Goal: Information Seeking & Learning: Learn about a topic

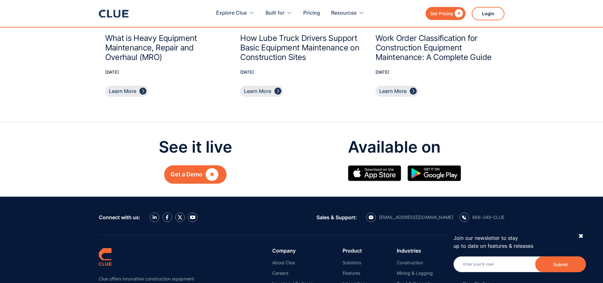
scroll to position [2789, 0]
click at [188, 174] on div "Get a Demo" at bounding box center [186, 174] width 32 height 8
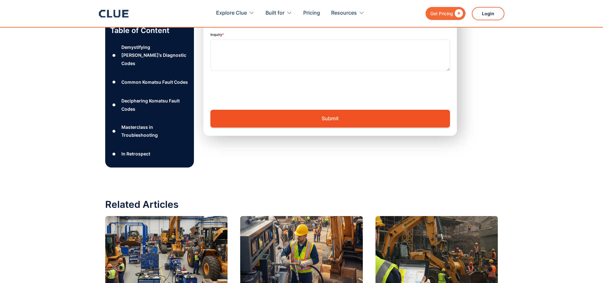
scroll to position [2491, 0]
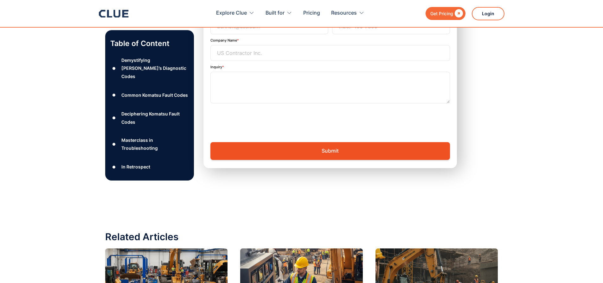
click at [156, 110] on div "Deciphering Komatsu Fault Codes" at bounding box center [154, 118] width 67 height 16
click at [113, 113] on div "●" at bounding box center [114, 118] width 8 height 10
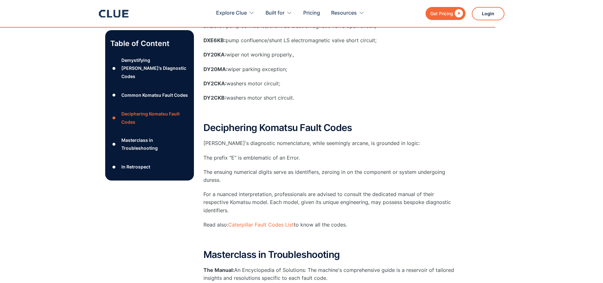
scroll to position [1952, 0]
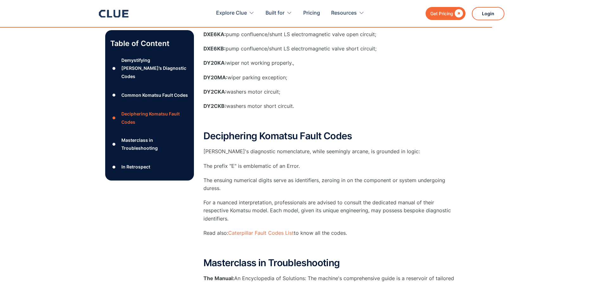
click at [143, 110] on div "Deciphering Komatsu Fault Codes" at bounding box center [154, 118] width 67 height 16
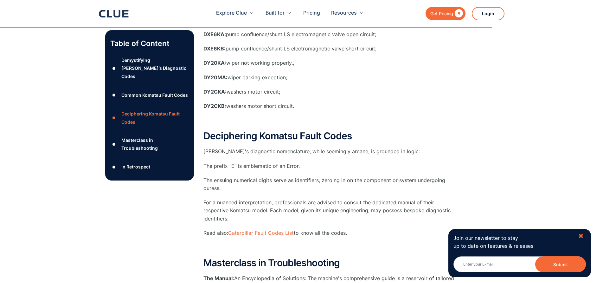
click at [581, 235] on div "✖" at bounding box center [580, 236] width 5 height 8
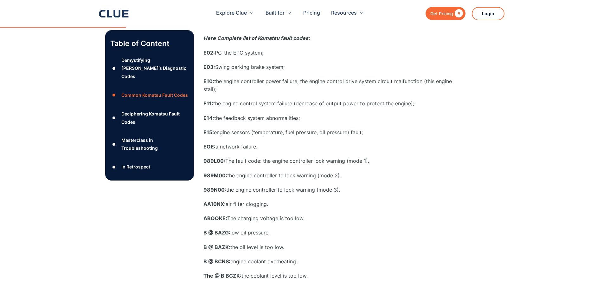
scroll to position [431, 0]
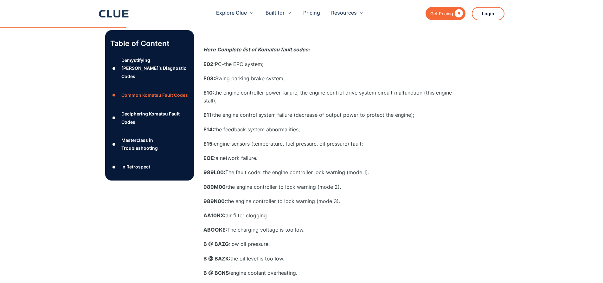
click at [156, 110] on div "Deciphering Komatsu Fault Codes" at bounding box center [154, 118] width 67 height 16
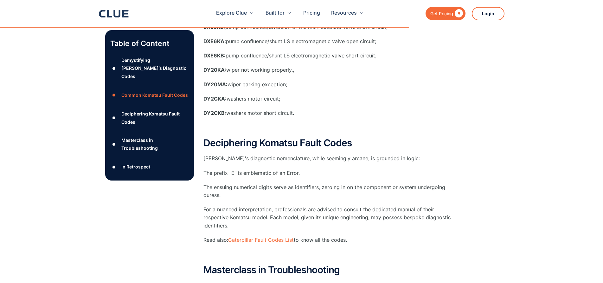
scroll to position [2042, 0]
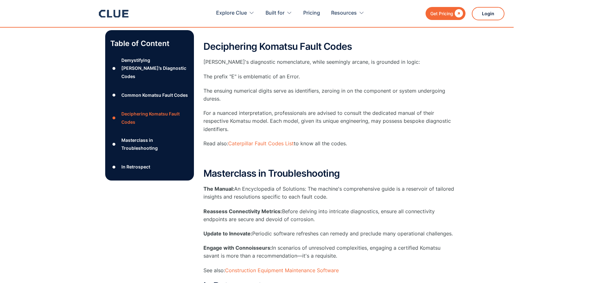
click at [148, 91] on div "Common Komatsu Fault Codes" at bounding box center [154, 95] width 67 height 8
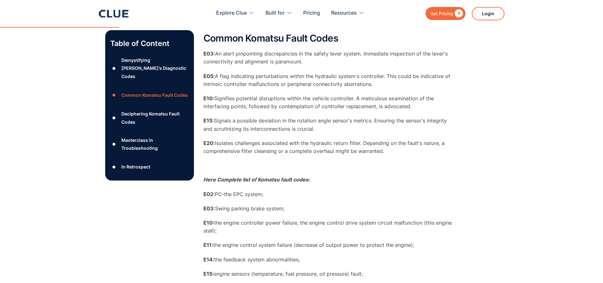
scroll to position [294, 0]
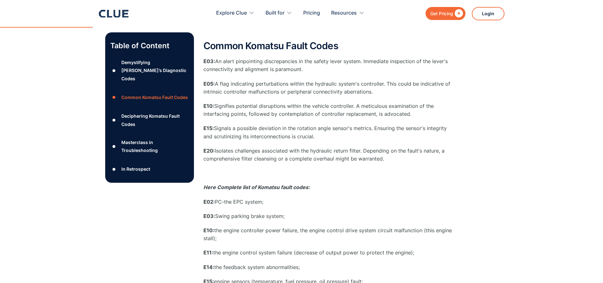
click at [138, 138] on div "Masterclass in Troubleshooting" at bounding box center [154, 146] width 67 height 16
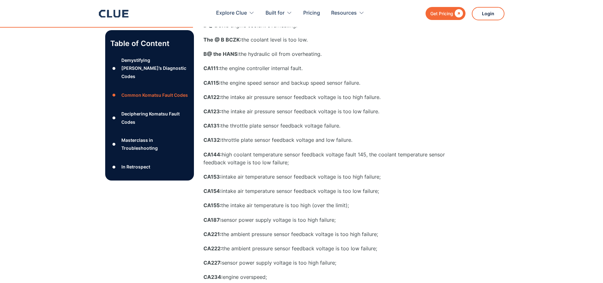
scroll to position [647, 0]
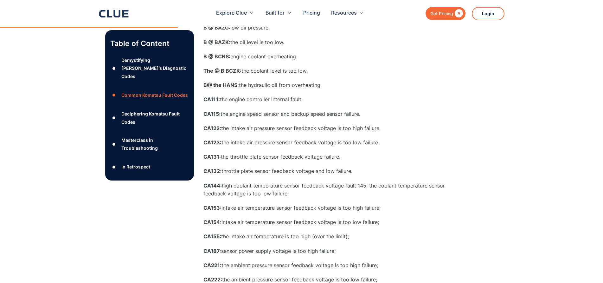
click at [149, 60] on div "Demystifying [PERSON_NAME]’s Diagnostic Codes" at bounding box center [154, 68] width 67 height 24
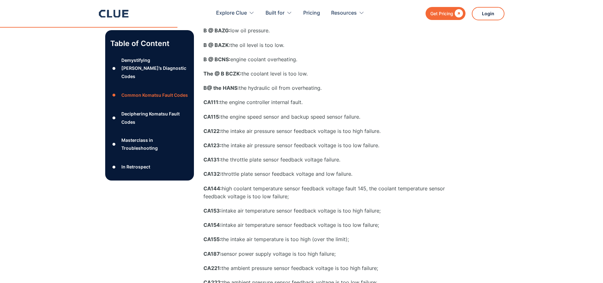
scroll to position [647, 0]
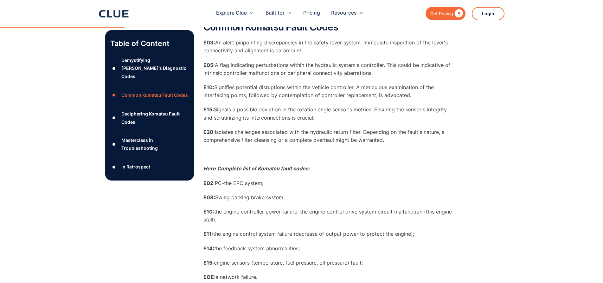
scroll to position [294, 0]
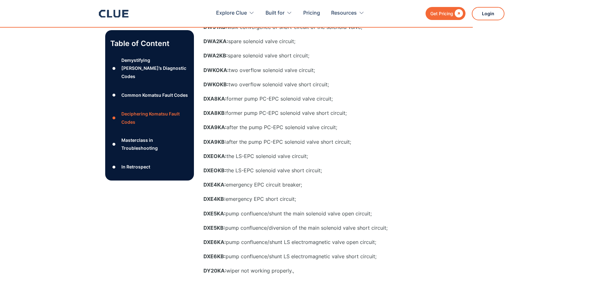
scroll to position [2042, 0]
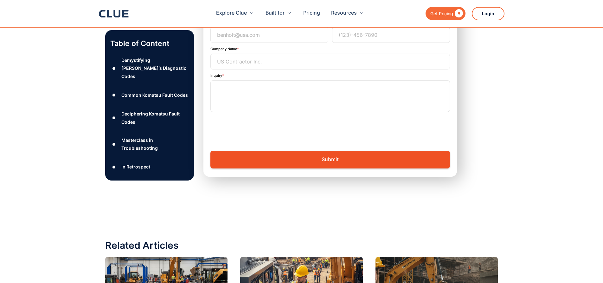
scroll to position [2491, 0]
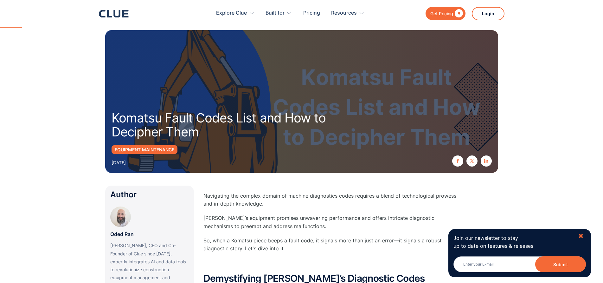
click at [583, 234] on div "✖" at bounding box center [580, 236] width 5 height 8
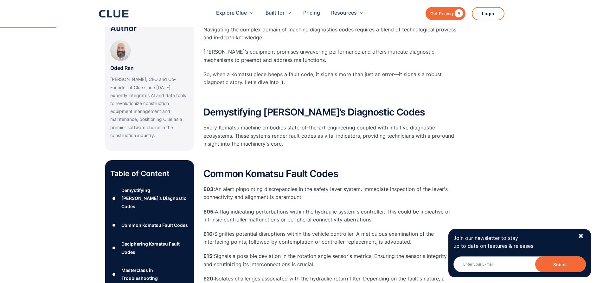
scroll to position [127, 0]
